Goal: Task Accomplishment & Management: Manage account settings

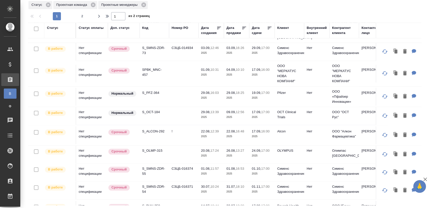
scroll to position [348, 0]
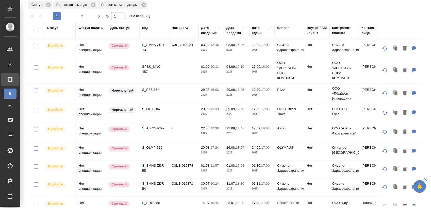
click at [158, 201] on p "S_BUH-358" at bounding box center [154, 203] width 24 height 5
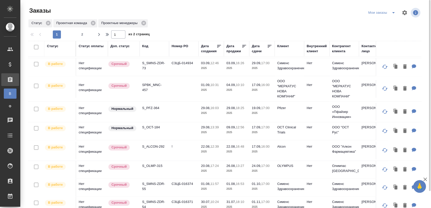
click at [391, 11] on icon "split button" at bounding box center [394, 13] width 6 height 6
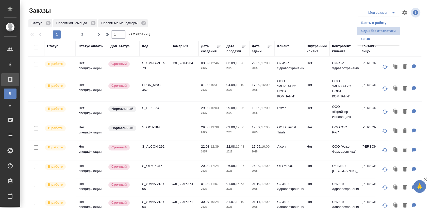
click at [384, 29] on li "Cдан без статистики" at bounding box center [378, 31] width 43 height 8
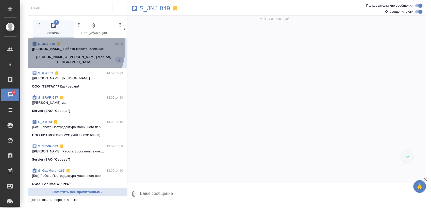
click at [67, 48] on p "[[PERSON_NAME]] Работа Восстановление..." at bounding box center [77, 48] width 91 height 5
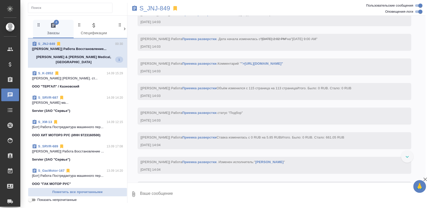
click at [112, 50] on p "[Кучеренко Оксана] Работа Восстановление..." at bounding box center [77, 48] width 91 height 5
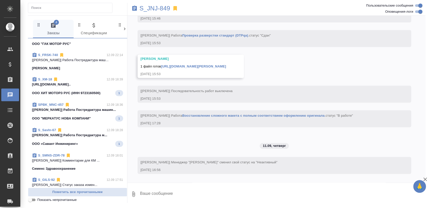
scroll to position [141, 0]
click at [79, 108] on span "SPBK_MNC-457 12.09 18:36 [Мангул Анна] Работа Постредактура машин... ООО "МЕРКА…" at bounding box center [77, 111] width 91 height 19
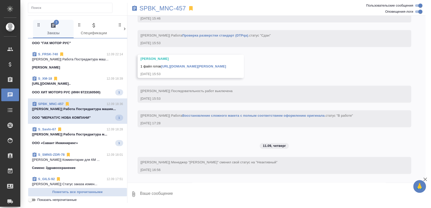
scroll to position [140, 0]
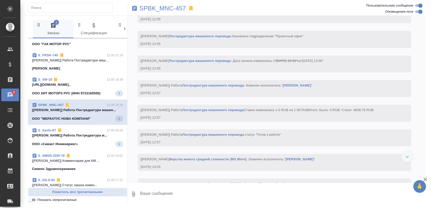
click at [73, 128] on div "S_SavIn-67 12.09 18:28" at bounding box center [77, 130] width 91 height 5
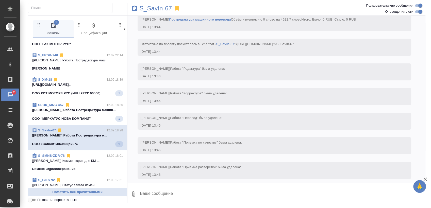
click at [87, 77] on div "S_XM-18 12.09 18:39" at bounding box center [77, 79] width 91 height 5
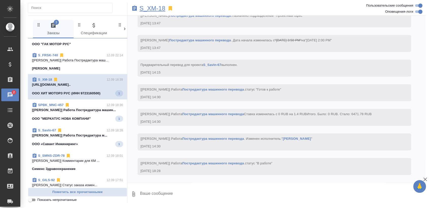
click at [157, 5] on div "S_XM-18" at bounding box center [227, 8] width 199 height 11
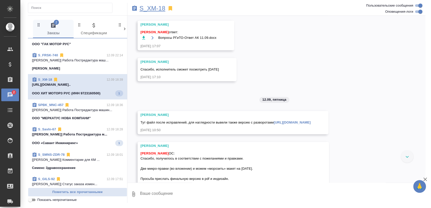
click at [156, 10] on p "S_XM-18" at bounding box center [153, 8] width 26 height 5
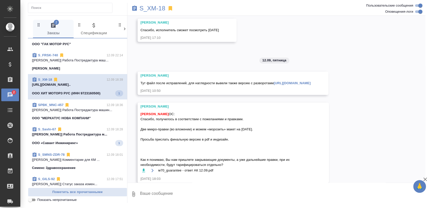
scroll to position [2418, 0]
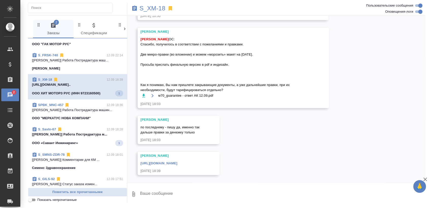
click at [76, 77] on div "S_XM-18 12.09 18:39" at bounding box center [77, 79] width 91 height 5
click at [63, 131] on span "S_SavIn-67 12.09 18:28 [Колышкин Никита] Работа Постредактура м... ООО «Савант …" at bounding box center [77, 136] width 91 height 19
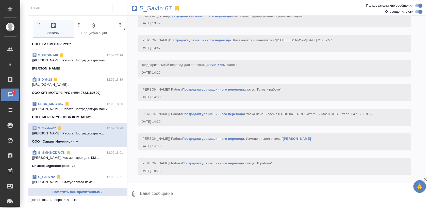
scroll to position [1972, 0]
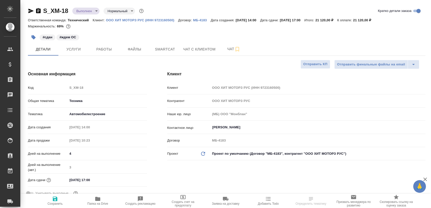
select select "RU"
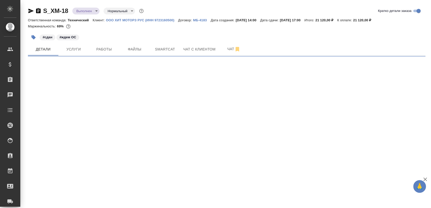
select select "RU"
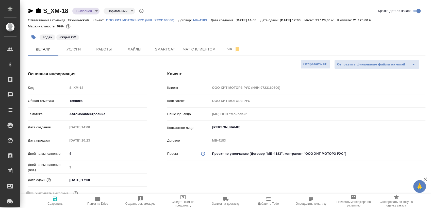
type textarea "x"
click at [222, 48] on span "Чат" at bounding box center [234, 49] width 24 height 6
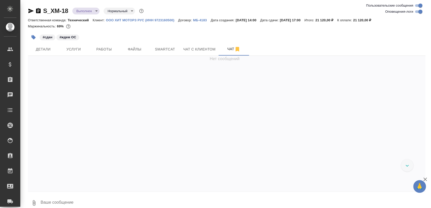
click at [417, 12] on input "Оповещения-логи" at bounding box center [421, 12] width 18 height 6
checkbox input "false"
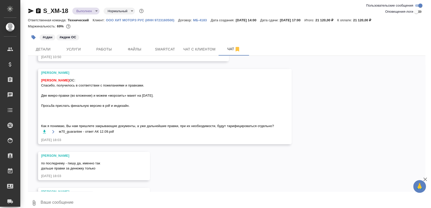
scroll to position [808, 0]
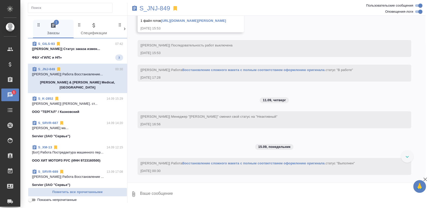
click at [84, 54] on span "S_GILS-93 07:42 [Сергеева Анастасия] Статус заказа измен... ФБУ «ГИЛС и НП» 3" at bounding box center [77, 50] width 91 height 19
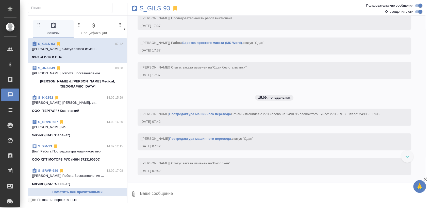
scroll to position [1237, 0]
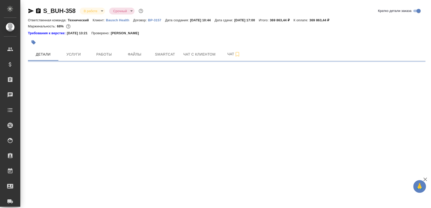
select select "RU"
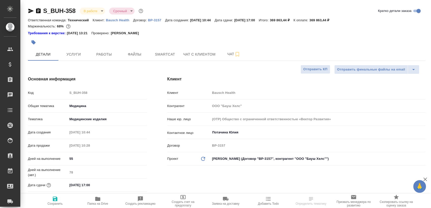
type textarea "x"
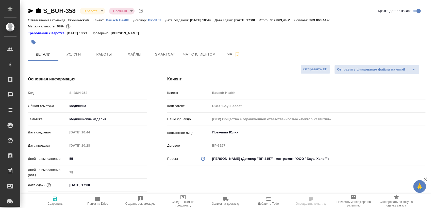
type textarea "x"
click at [100, 54] on span "Работы" at bounding box center [104, 54] width 24 height 6
click at [162, 51] on button "Smartcat" at bounding box center [165, 54] width 30 height 13
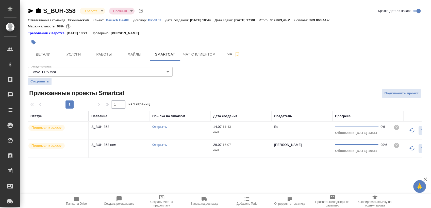
click at [187, 132] on td "Открыть" at bounding box center [180, 131] width 61 height 18
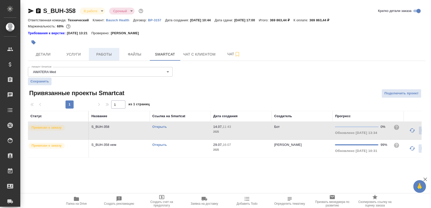
click at [114, 57] on span "Работы" at bounding box center [104, 54] width 24 height 6
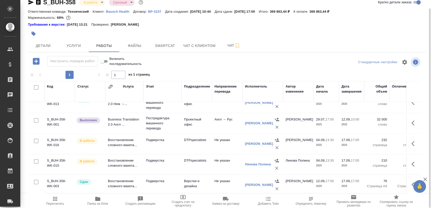
scroll to position [155, 0]
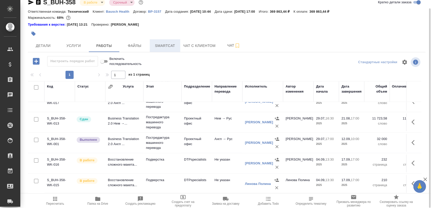
click at [174, 49] on button "Smartcat" at bounding box center [165, 45] width 30 height 13
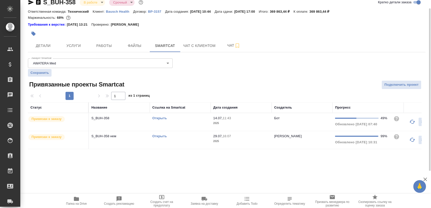
click at [186, 124] on td "Открыть" at bounding box center [180, 122] width 61 height 18
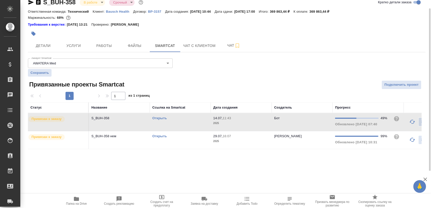
click at [194, 121] on td "Открыть" at bounding box center [180, 122] width 61 height 18
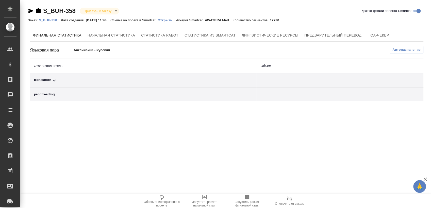
click at [411, 48] on span "Автоназначение" at bounding box center [407, 49] width 28 height 5
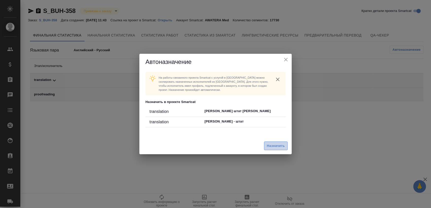
click at [272, 148] on span "Назначить" at bounding box center [276, 146] width 18 height 6
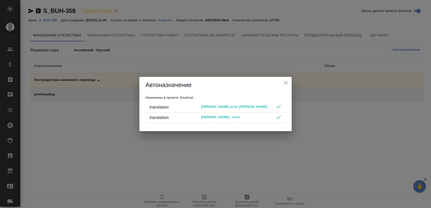
click at [285, 82] on icon "close" at bounding box center [286, 83] width 6 height 6
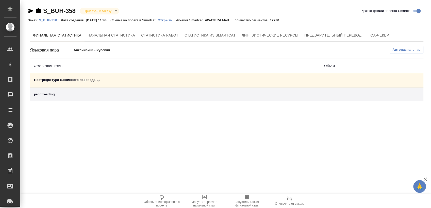
click at [138, 80] on div "Постредактура машинного перевода" at bounding box center [175, 80] width 282 height 6
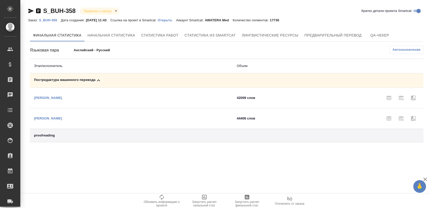
click at [236, 205] on span "Запустить расчет финальной стат." at bounding box center [247, 203] width 37 height 7
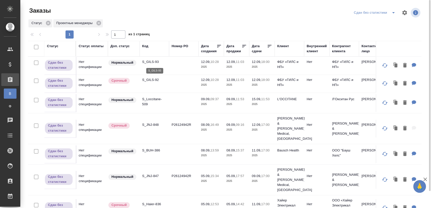
click at [150, 60] on p "S_GILS-93" at bounding box center [154, 61] width 24 height 5
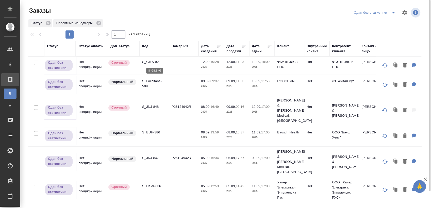
click at [155, 61] on p "S_GILS-92" at bounding box center [154, 61] width 24 height 5
click at [151, 85] on p "S_Loccitane-509" at bounding box center [154, 84] width 24 height 10
click at [154, 104] on p "S_JNJ-848" at bounding box center [154, 106] width 24 height 5
drag, startPoint x: 155, startPoint y: 105, endPoint x: 156, endPoint y: 100, distance: 5.1
click at [155, 105] on td "S_JNJ-848" at bounding box center [154, 111] width 29 height 18
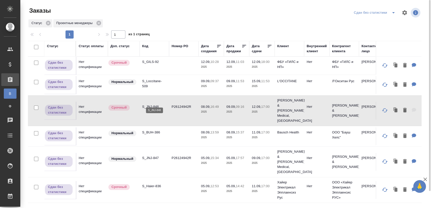
click at [157, 104] on p "S_JNJ-848" at bounding box center [154, 106] width 24 height 5
click at [158, 130] on p "S_BUH-386" at bounding box center [154, 132] width 24 height 5
click at [152, 156] on p "S_JNJ-847" at bounding box center [154, 158] width 24 height 5
click at [390, 15] on span "split button" at bounding box center [394, 13] width 8 height 6
click at [378, 31] on li "Взять в работу" at bounding box center [376, 31] width 46 height 8
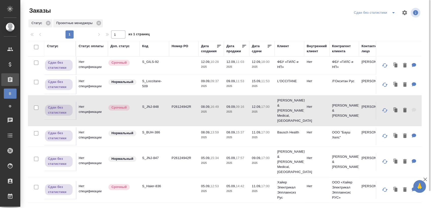
click at [393, 14] on icon "split button" at bounding box center [394, 13] width 6 height 6
click at [377, 28] on li "Взять в работу" at bounding box center [376, 31] width 46 height 8
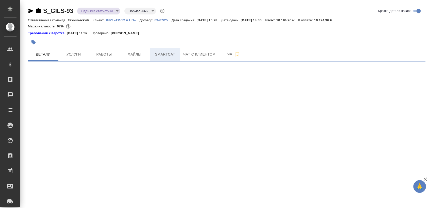
select select "RU"
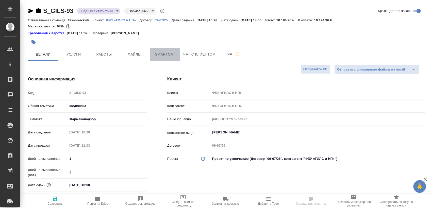
click at [160, 56] on button "Smartcat" at bounding box center [165, 54] width 30 height 13
type textarea "x"
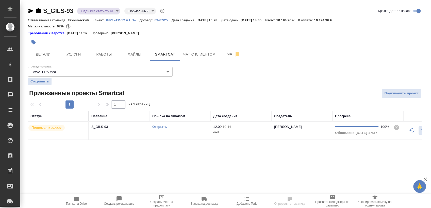
click at [179, 129] on div "Открыть" at bounding box center [180, 126] width 56 height 5
click at [102, 55] on span "Работы" at bounding box center [104, 54] width 24 height 6
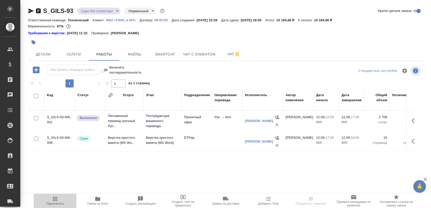
click at [52, 204] on span "Пересчитать" at bounding box center [55, 204] width 18 height 4
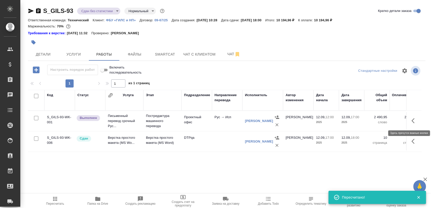
click at [417, 121] on icon "button" at bounding box center [415, 121] width 6 height 6
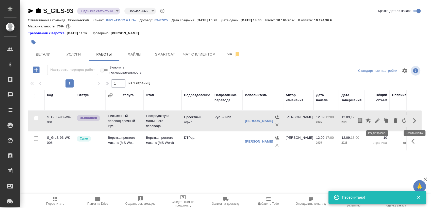
click at [380, 123] on icon "button" at bounding box center [378, 121] width 6 height 6
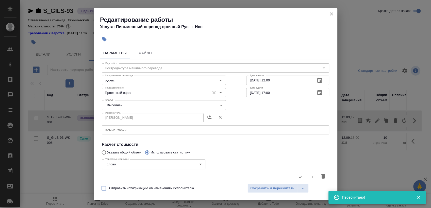
click at [125, 93] on input "Проектный офис" at bounding box center [155, 93] width 104 height 6
click at [257, 114] on div "Исполнитель Попова Анастасия Валериевна Исполнитель" at bounding box center [216, 117] width 248 height 33
click at [135, 103] on body "🙏 .cls-1 fill:#fff; AWATERA Sergeeva Anastasia Клиенты Спецификации Заказы 0 Ча…" at bounding box center [215, 104] width 431 height 208
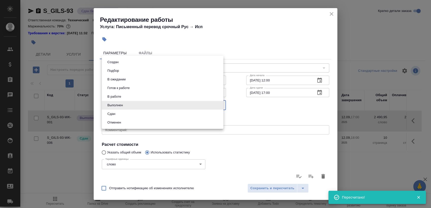
click at [129, 116] on li "Сдан" at bounding box center [163, 114] width 122 height 9
type input "closed"
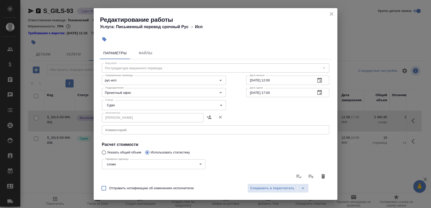
click at [270, 184] on div "Отправить нотификацию об изменениях исполнителю Сохранить и пересчитать" at bounding box center [216, 191] width 244 height 20
click at [261, 190] on span "Сохранить и пересчитать" at bounding box center [273, 189] width 44 height 6
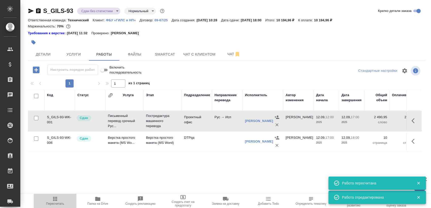
click at [59, 203] on span "Пересчитать" at bounding box center [55, 204] width 18 height 4
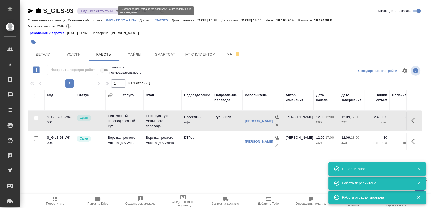
click at [106, 10] on body "🙏 .cls-1 fill:#fff; AWATERA Sergeeva Anastasia Клиенты Спецификации Заказы 0 Ча…" at bounding box center [215, 104] width 431 height 208
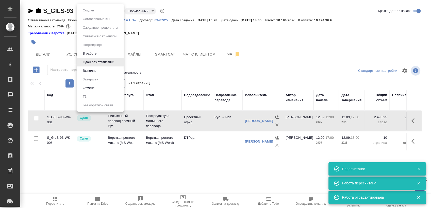
click at [102, 68] on li "Выполнен" at bounding box center [100, 71] width 46 height 9
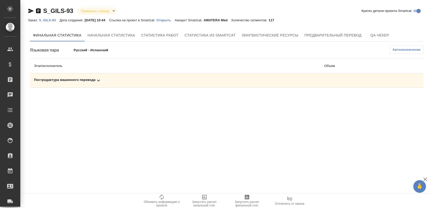
click at [110, 77] on td "Постредактура машинного перевода" at bounding box center [175, 80] width 290 height 14
click at [112, 78] on div "Постредактура машинного перевода" at bounding box center [175, 80] width 282 height 6
click at [407, 99] on button "button" at bounding box center [401, 98] width 12 height 12
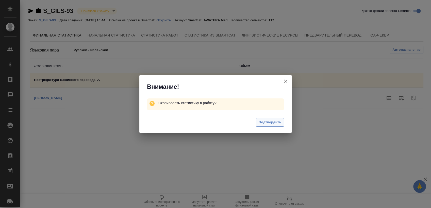
click at [260, 120] on span "Подтвердить" at bounding box center [270, 123] width 23 height 6
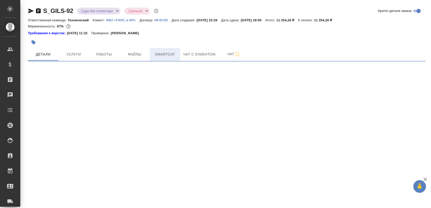
select select "RU"
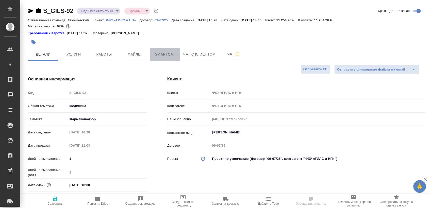
click at [172, 56] on span "Smartcat" at bounding box center [165, 54] width 24 height 6
type textarea "x"
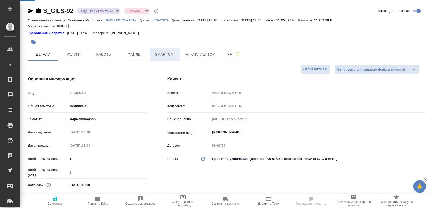
type textarea "x"
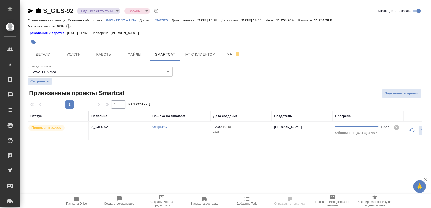
click at [181, 129] on div "Открыть" at bounding box center [180, 126] width 56 height 5
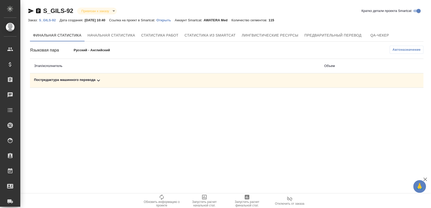
click at [110, 77] on div "Постредактура машинного перевода" at bounding box center [175, 80] width 282 height 6
click at [250, 198] on span "Запустить расчет финальной стат." at bounding box center [247, 200] width 37 height 13
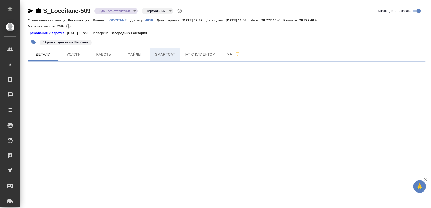
click at [161, 59] on button "Smartcat" at bounding box center [165, 54] width 30 height 13
select select "RU"
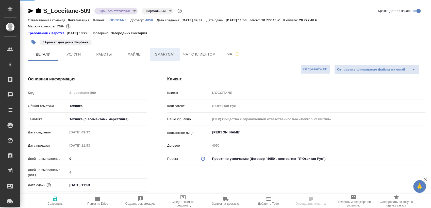
type textarea "x"
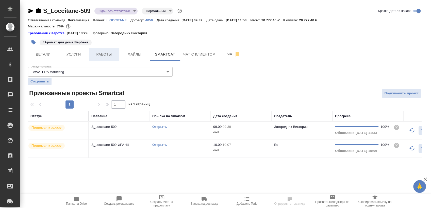
click at [104, 50] on button "Работы" at bounding box center [104, 54] width 30 height 13
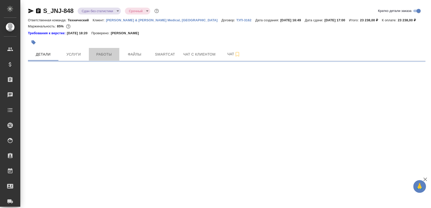
click at [115, 58] on button "Работы" at bounding box center [104, 54] width 30 height 13
select select "RU"
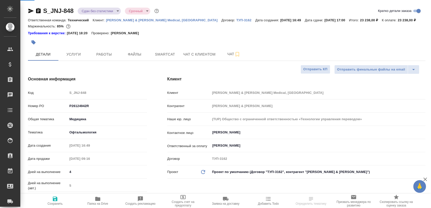
type textarea "x"
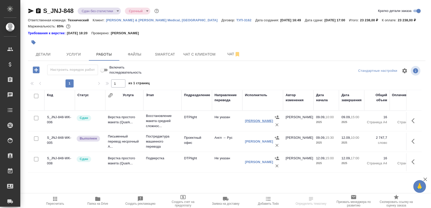
scroll to position [9, 0]
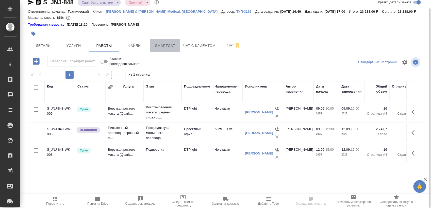
click at [166, 50] on button "Smartcat" at bounding box center [165, 45] width 30 height 13
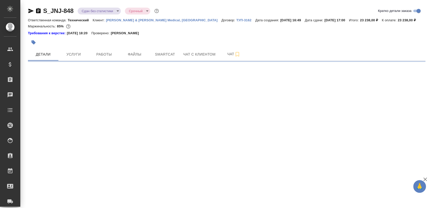
select select "RU"
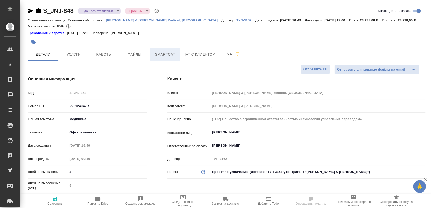
click at [173, 55] on span "Smartcat" at bounding box center [165, 54] width 24 height 6
type textarea "x"
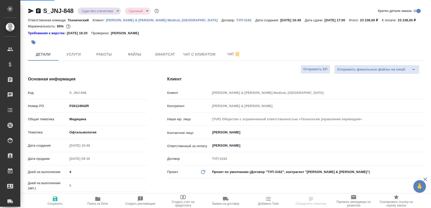
type textarea "x"
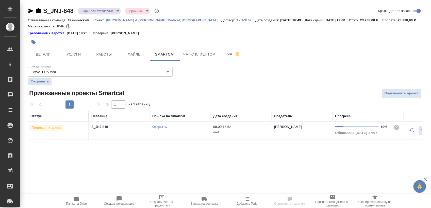
click at [193, 131] on td "Открыть" at bounding box center [180, 131] width 61 height 18
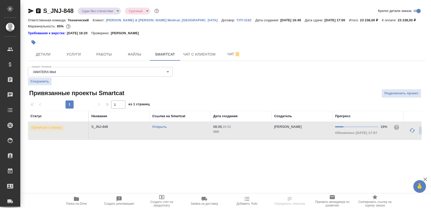
click at [193, 131] on td "Открыть" at bounding box center [180, 131] width 61 height 18
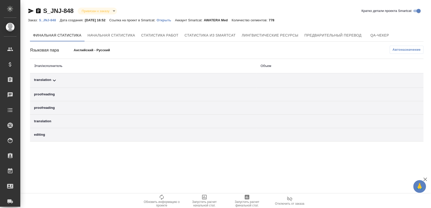
click at [403, 49] on span "Автоназначение" at bounding box center [407, 49] width 28 height 5
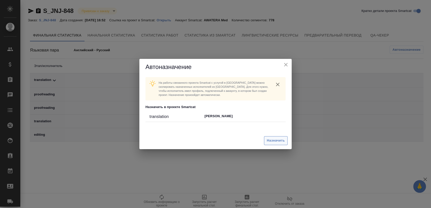
click at [280, 142] on span "Назначить" at bounding box center [276, 141] width 18 height 6
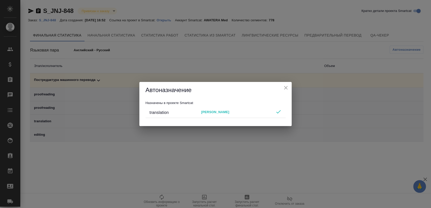
click at [286, 86] on icon "close" at bounding box center [286, 88] width 6 height 6
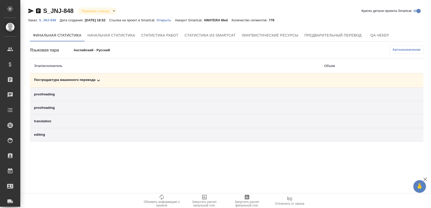
click at [197, 78] on div "Постредактура машинного перевода" at bounding box center [175, 80] width 282 height 6
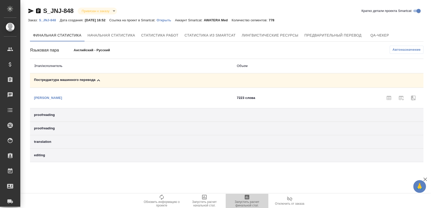
click at [237, 198] on span "Запустить расчет финальной стат." at bounding box center [247, 200] width 37 height 13
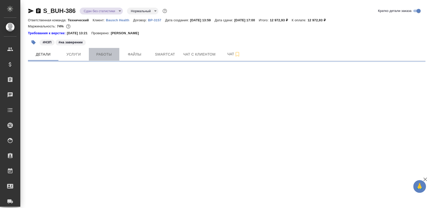
click at [108, 53] on span "Работы" at bounding box center [104, 54] width 24 height 6
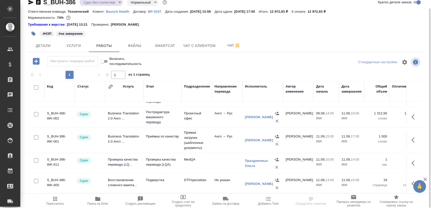
scroll to position [78, 0]
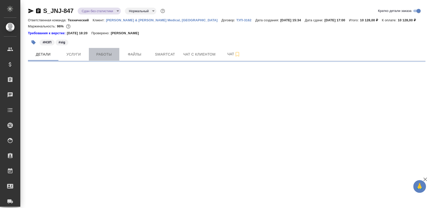
click at [100, 54] on span "Работы" at bounding box center [104, 54] width 24 height 6
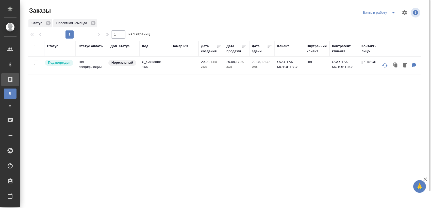
click at [358, 120] on div "Статус Статус оплаты Доп. статус Код Номер PO Дата создания Дата продажи Дата с…" at bounding box center [225, 132] width 394 height 183
click at [394, 15] on icon "split button" at bounding box center [394, 13] width 6 height 6
click at [376, 24] on li "Мои заказы" at bounding box center [380, 23] width 43 height 8
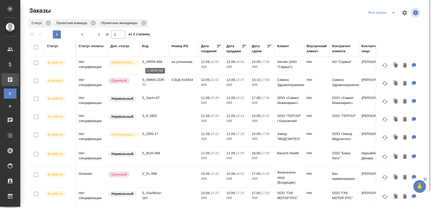
click at [157, 60] on p "S_SRVR-689" at bounding box center [154, 61] width 24 height 5
click at [156, 80] on p "S_SMNS-ZDR-77" at bounding box center [154, 82] width 24 height 10
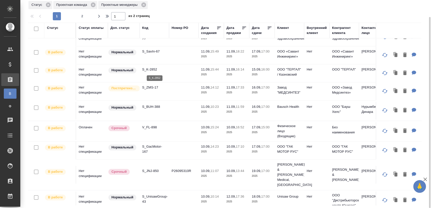
click at [153, 72] on p "S_K-2852" at bounding box center [154, 69] width 24 height 5
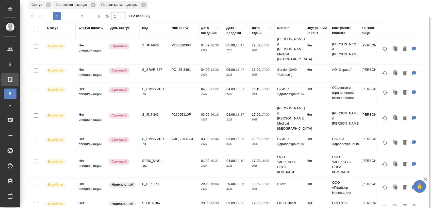
scroll to position [310, 0]
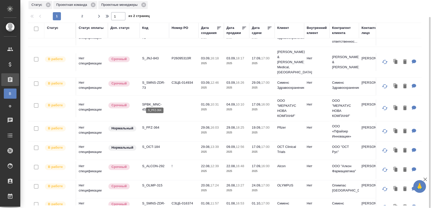
click at [158, 125] on p "S_PFZ-364" at bounding box center [154, 127] width 24 height 5
click at [156, 145] on p "S_OCT-184" at bounding box center [154, 147] width 24 height 5
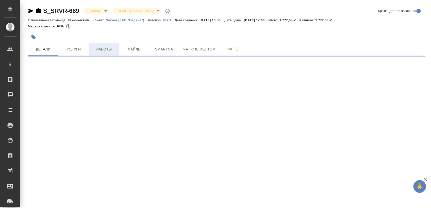
select select "RU"
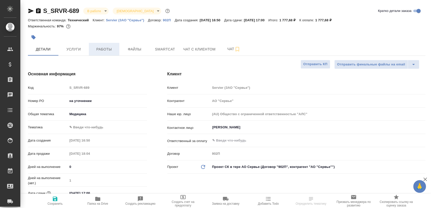
click at [105, 50] on span "Работы" at bounding box center [104, 49] width 24 height 6
type textarea "x"
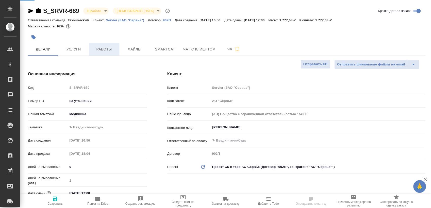
type textarea "x"
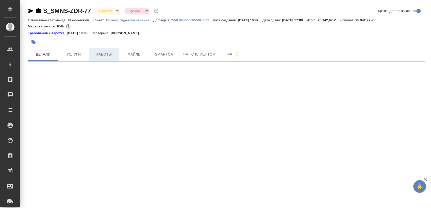
click at [111, 56] on span "Работы" at bounding box center [104, 54] width 24 height 6
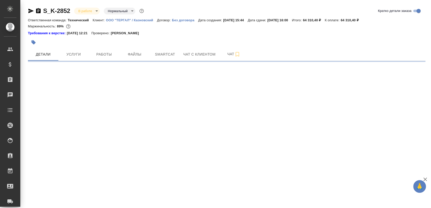
select select "RU"
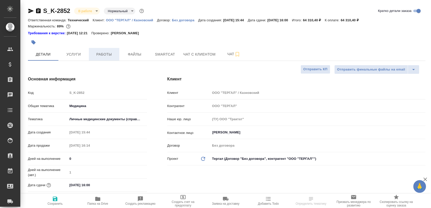
type textarea "x"
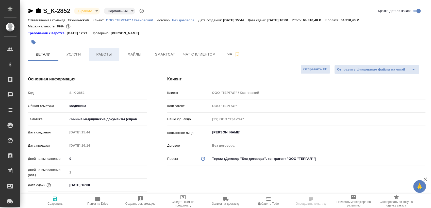
type textarea "x"
click at [104, 57] on span "Работы" at bounding box center [104, 54] width 24 height 6
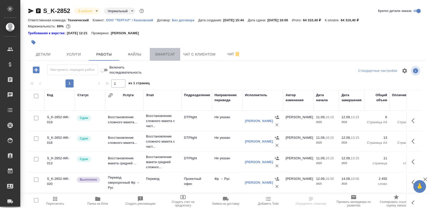
click at [175, 54] on span "Smartcat" at bounding box center [165, 54] width 24 height 6
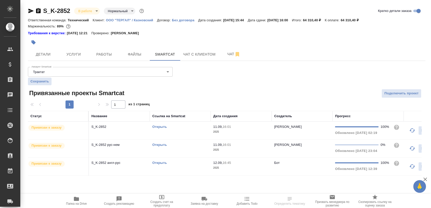
click at [163, 144] on link "Открыть" at bounding box center [159, 145] width 14 height 4
click at [159, 144] on link "Открыть" at bounding box center [159, 145] width 14 height 4
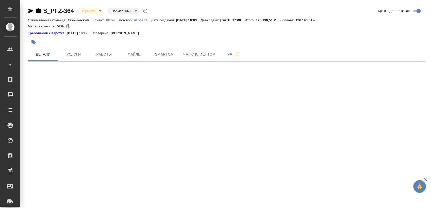
select select "RU"
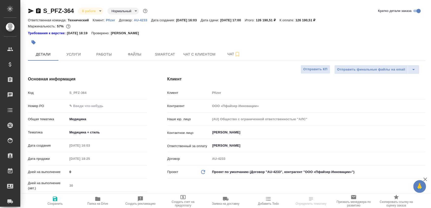
type textarea "x"
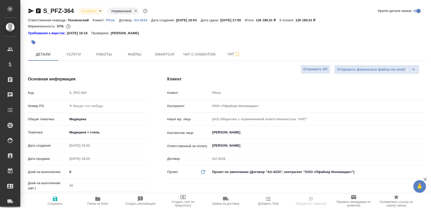
type textarea "x"
click at [93, 55] on span "Работы" at bounding box center [104, 54] width 24 height 6
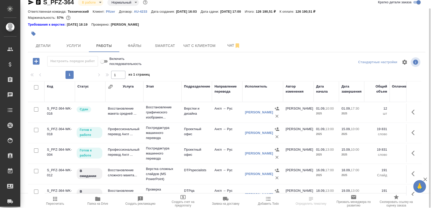
scroll to position [13, 0]
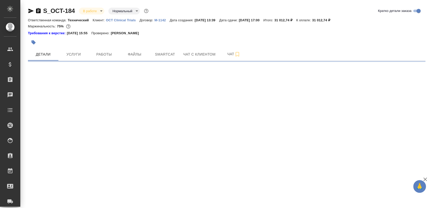
select select "RU"
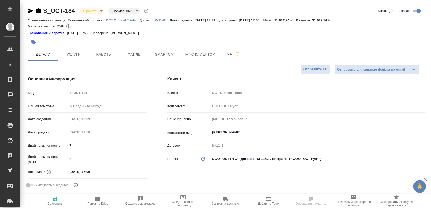
type textarea "x"
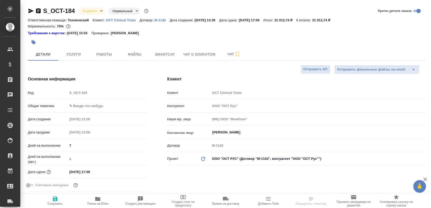
type textarea "x"
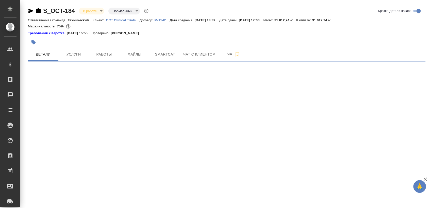
select select "RU"
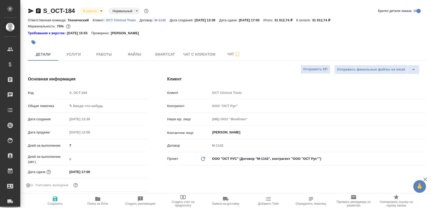
type textarea "x"
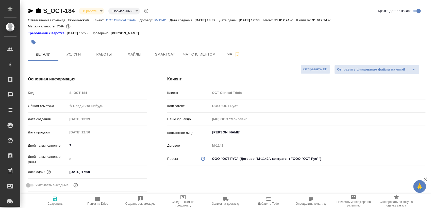
type textarea "x"
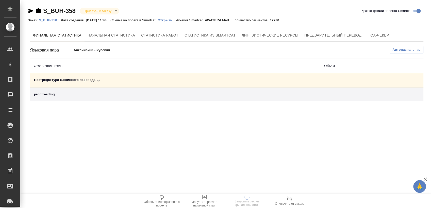
click at [117, 81] on div "Постредактура машинного перевода" at bounding box center [175, 80] width 282 height 6
